Goal: Task Accomplishment & Management: Use online tool/utility

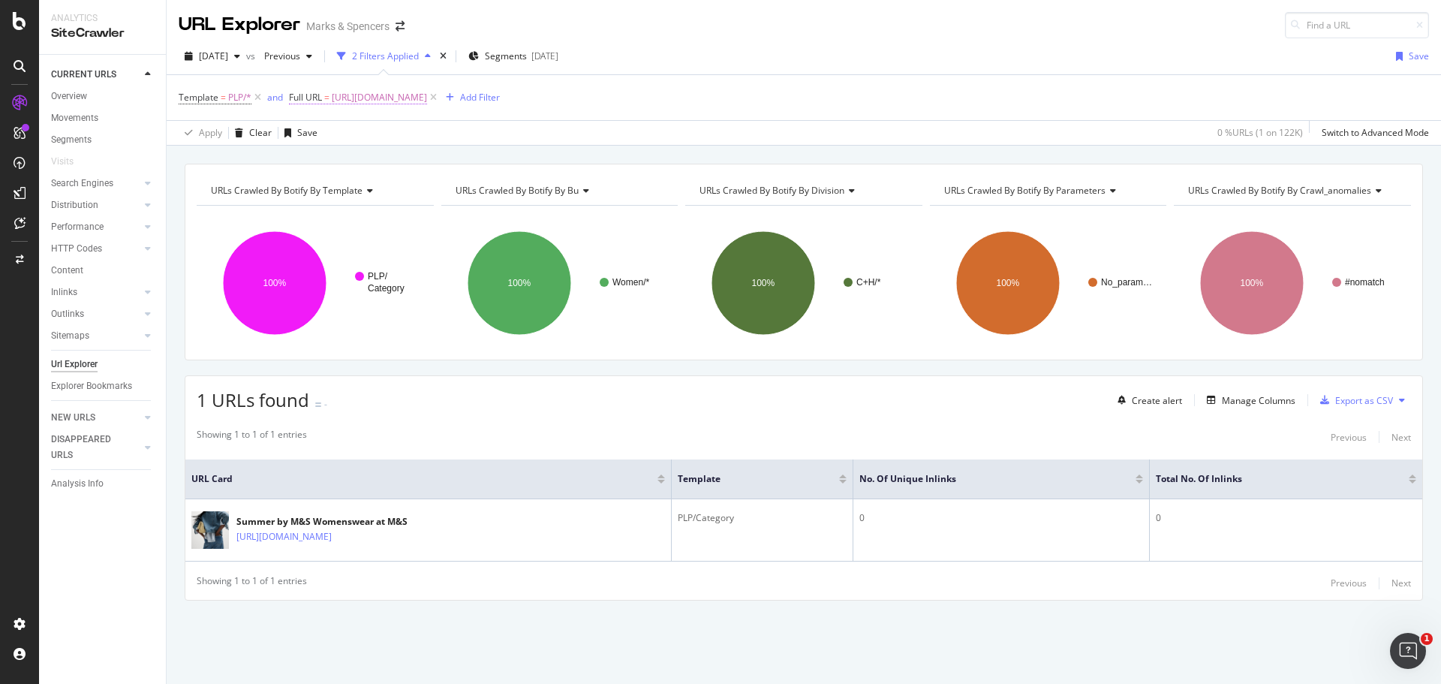
click at [354, 102] on span "[URL][DOMAIN_NAME]" at bounding box center [379, 97] width 95 height 21
click at [323, 161] on input "[URL][DOMAIN_NAME]" at bounding box center [374, 160] width 142 height 24
paste input "mothers-day"
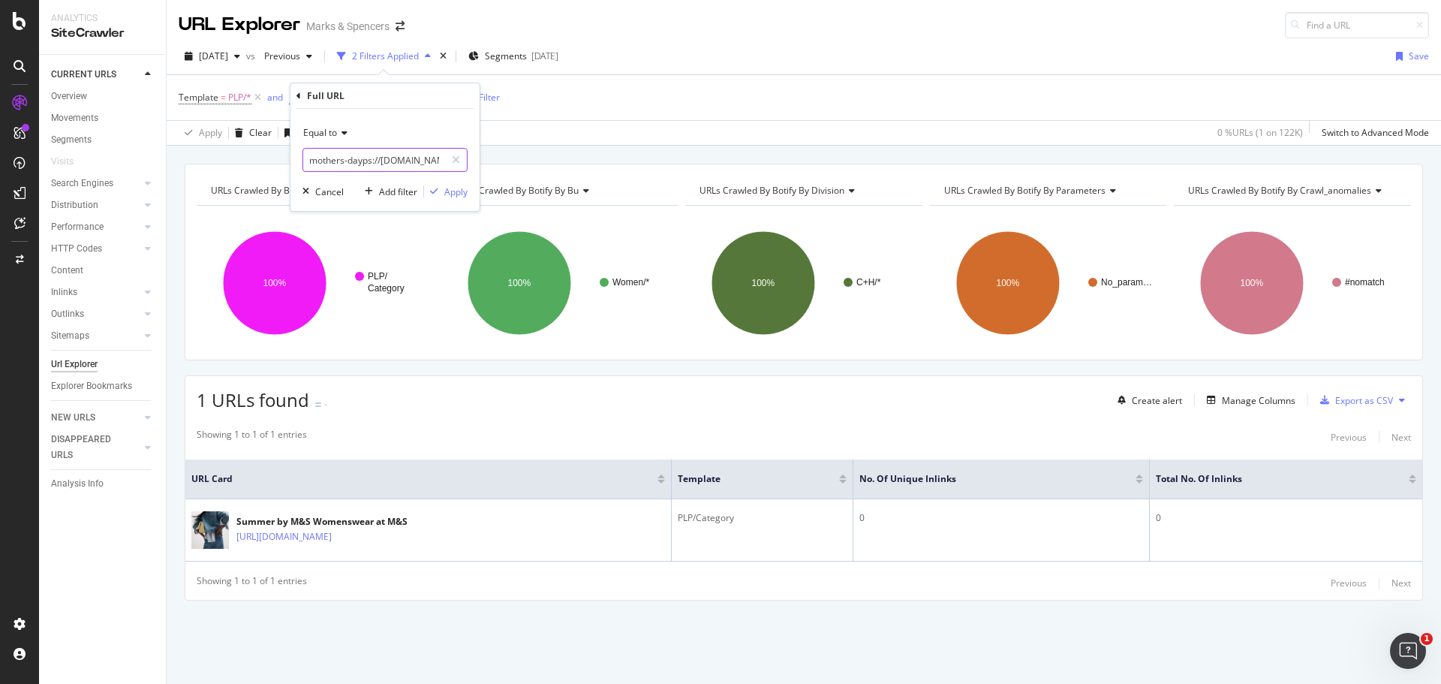
type input "mothers-dayps://[DOMAIN_NAME][URL]"
click at [313, 130] on span "Equal to" at bounding box center [320, 132] width 34 height 13
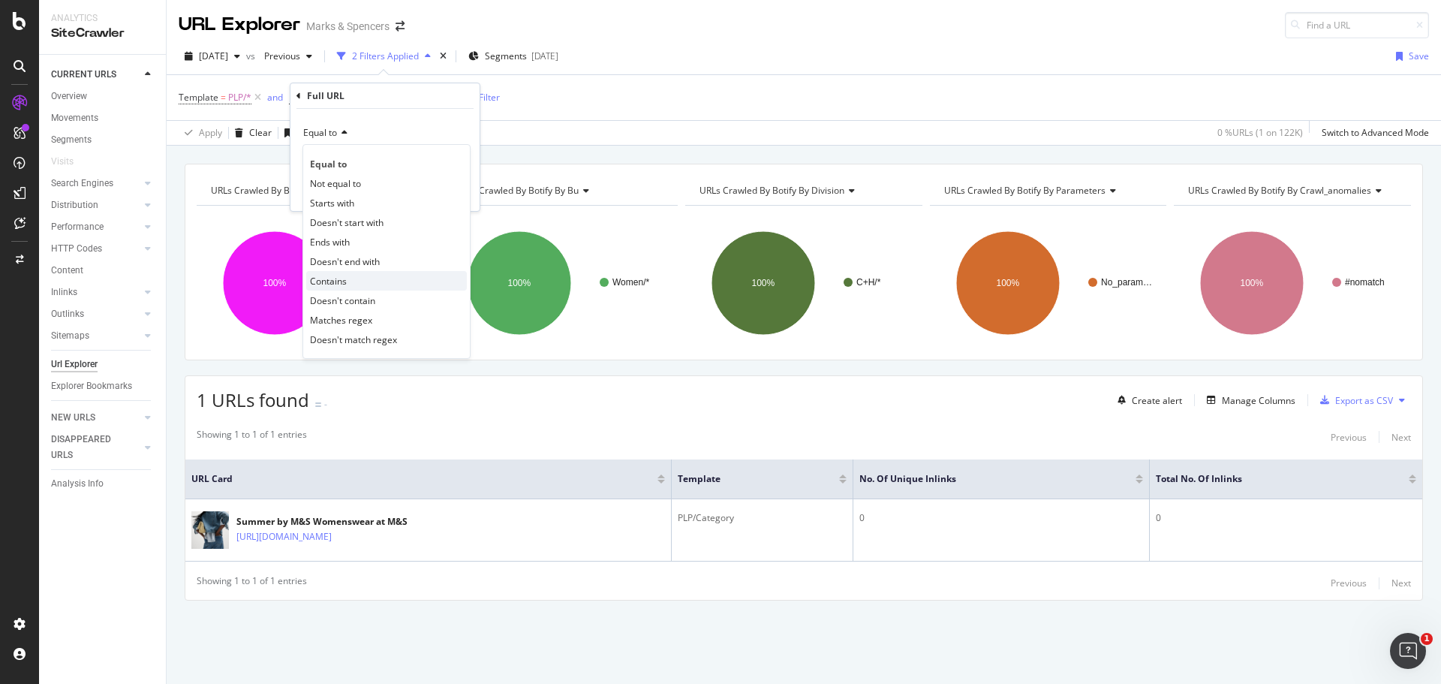
click at [352, 280] on div "Contains" at bounding box center [386, 281] width 161 height 20
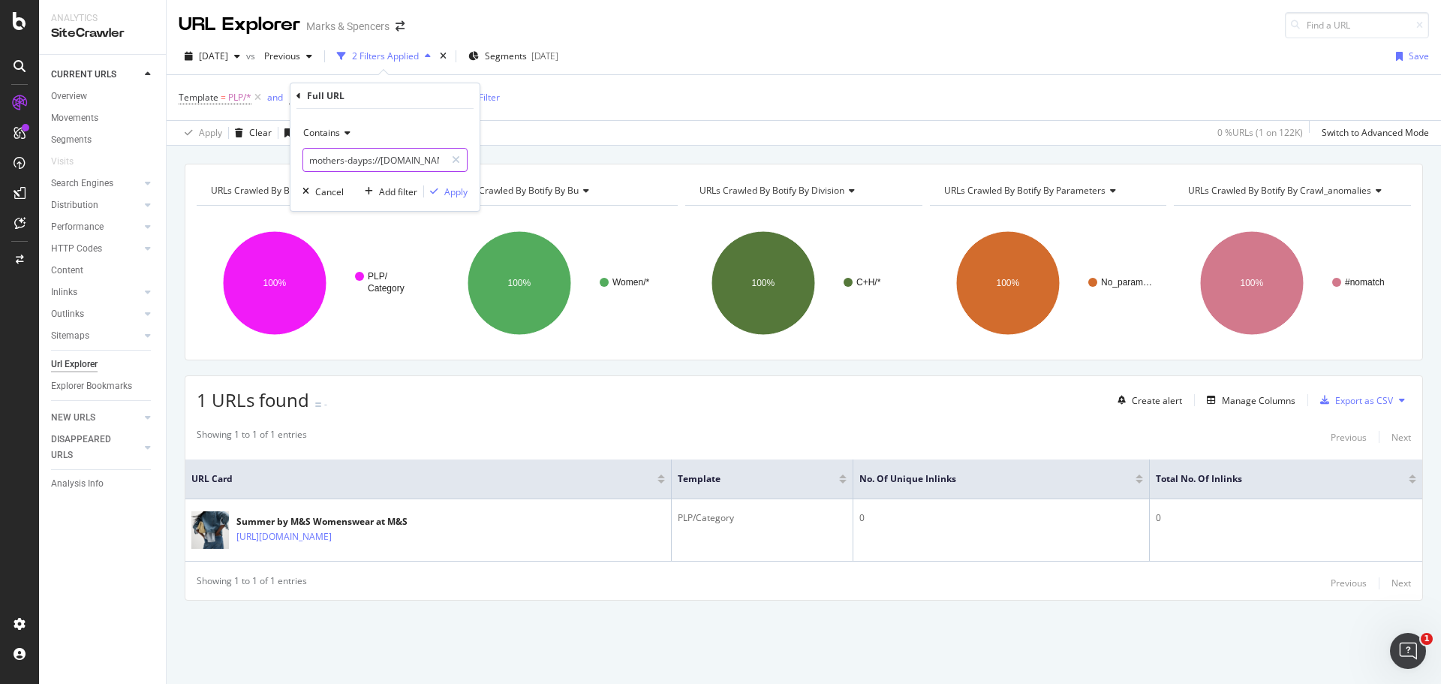
click at [357, 153] on input "mothers-dayps://[DOMAIN_NAME][URL]" at bounding box center [374, 160] width 142 height 24
paste input "mothers-day"
type input "mothers-day"
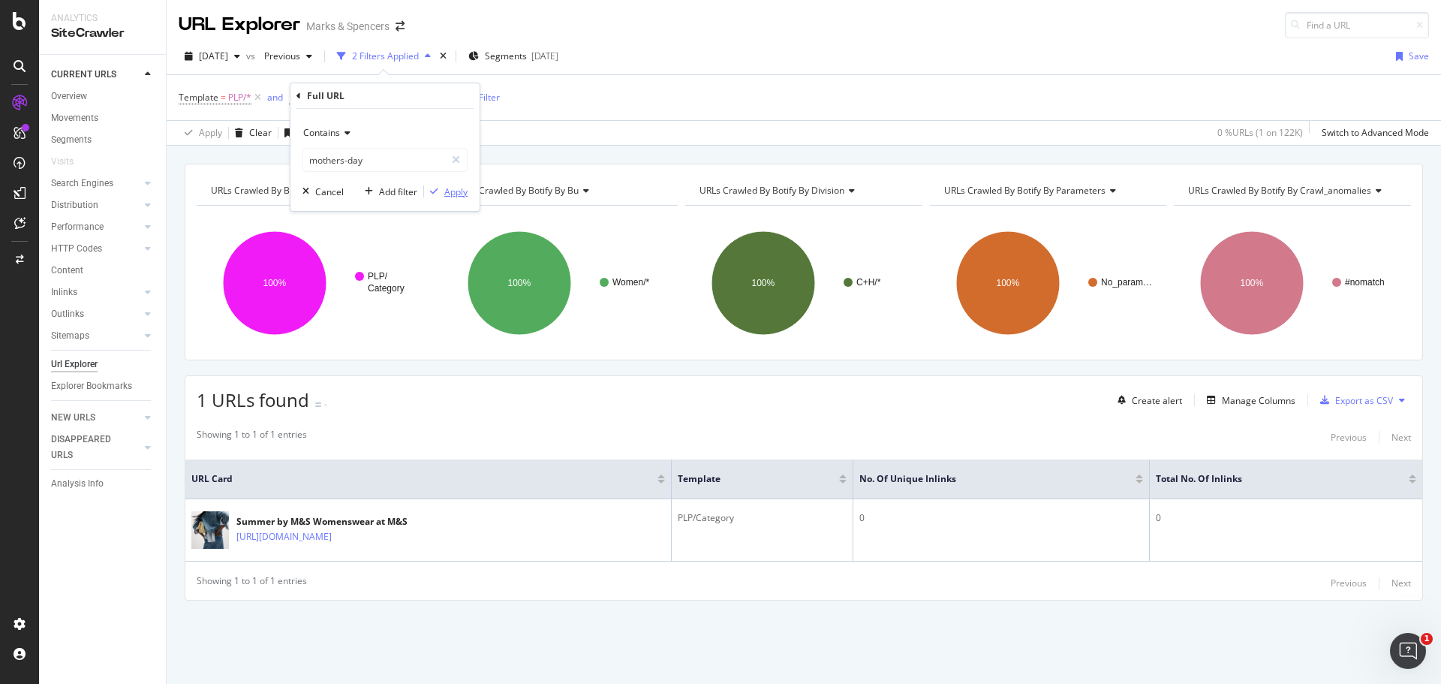
click at [452, 199] on button "Apply" at bounding box center [446, 191] width 44 height 15
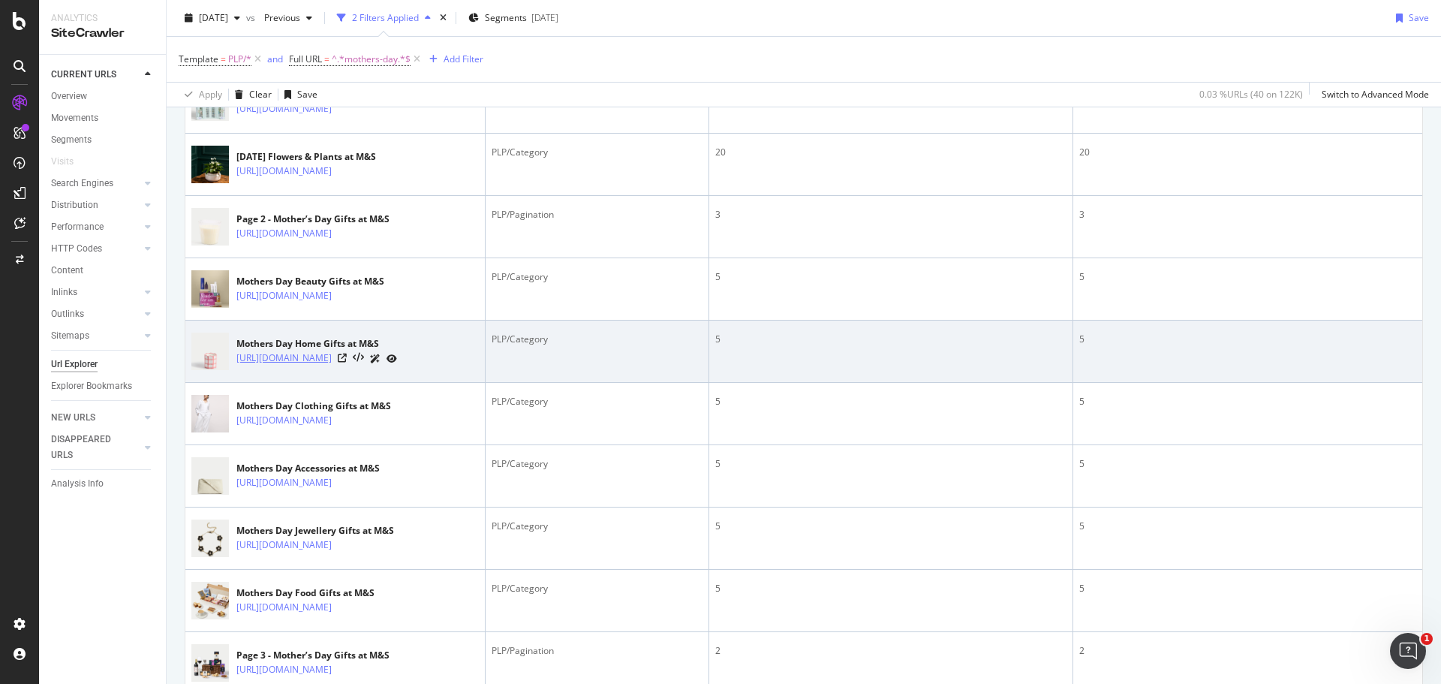
scroll to position [520, 0]
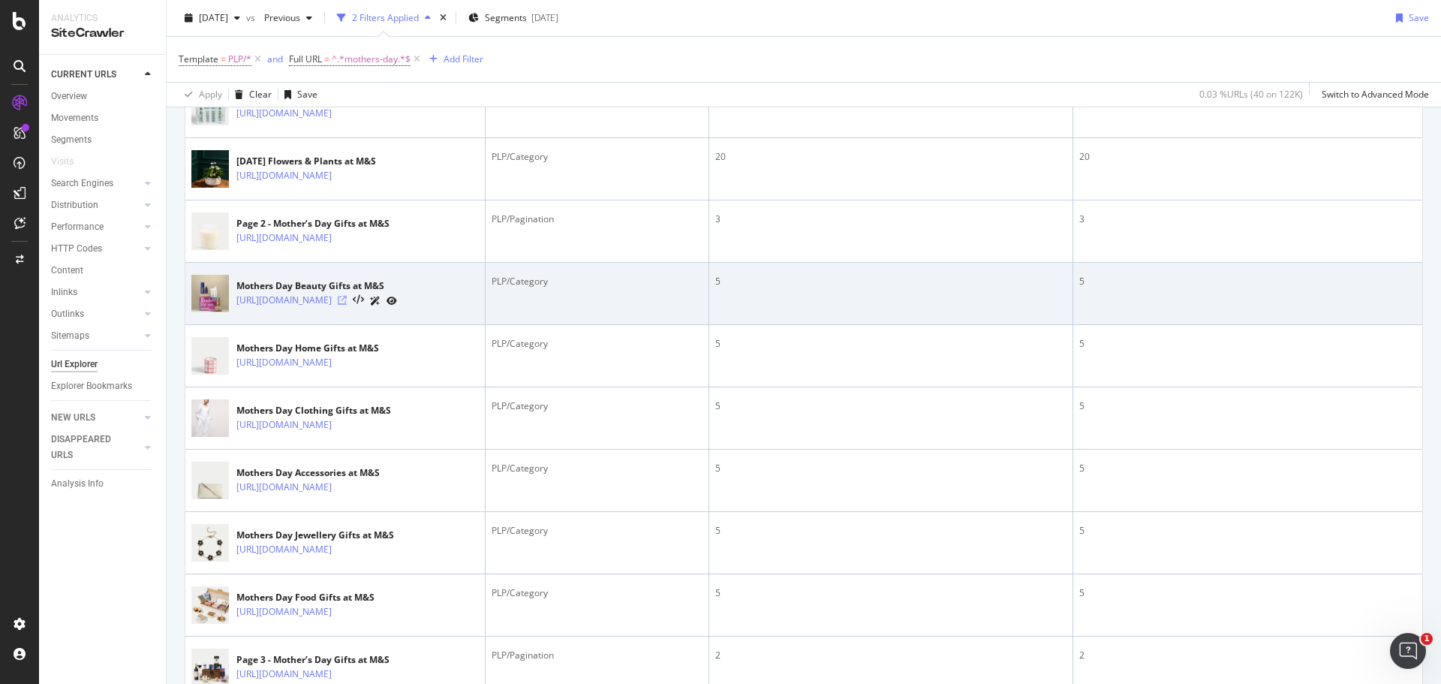
click at [347, 305] on icon at bounding box center [342, 300] width 9 height 9
